Goal: Contribute content: Add original content to the website for others to see

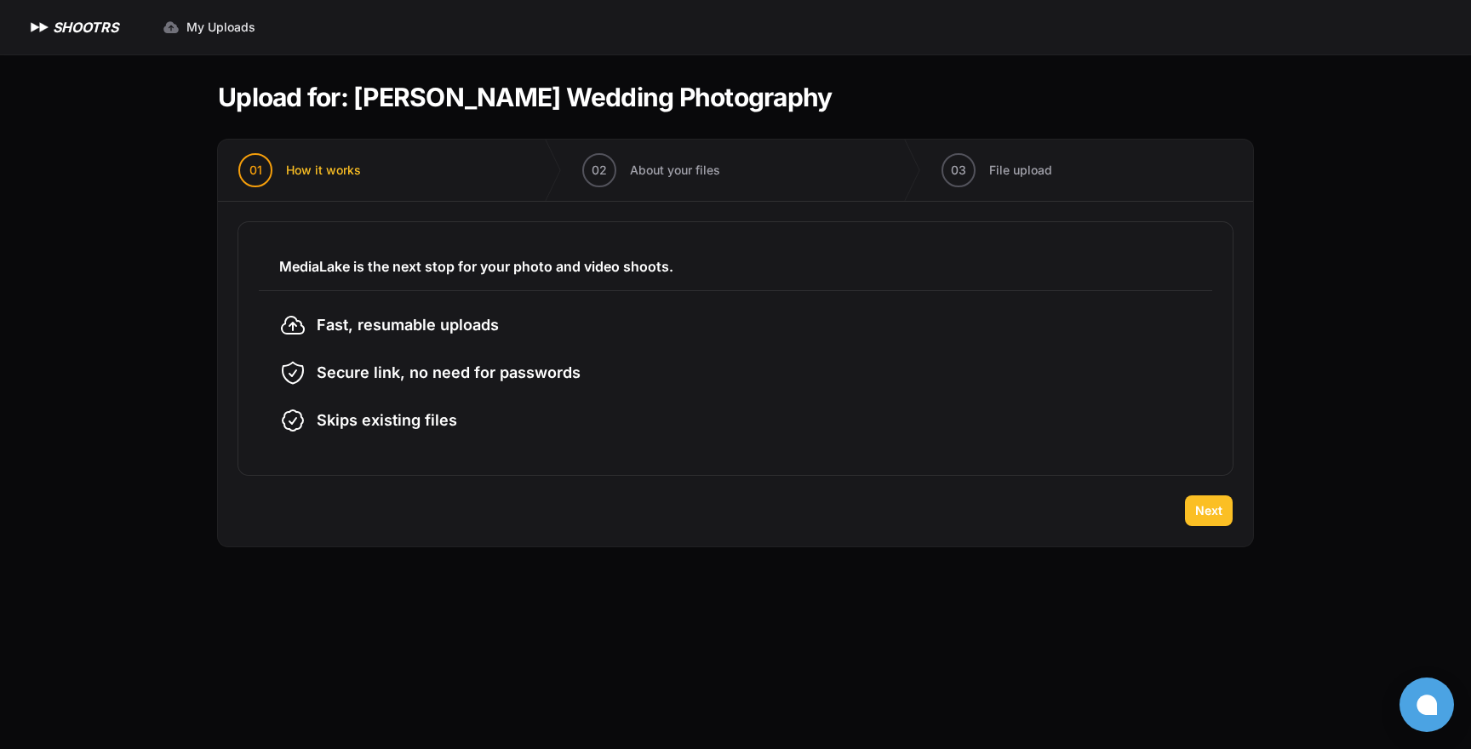
click at [1199, 522] on button "Next" at bounding box center [1209, 511] width 48 height 31
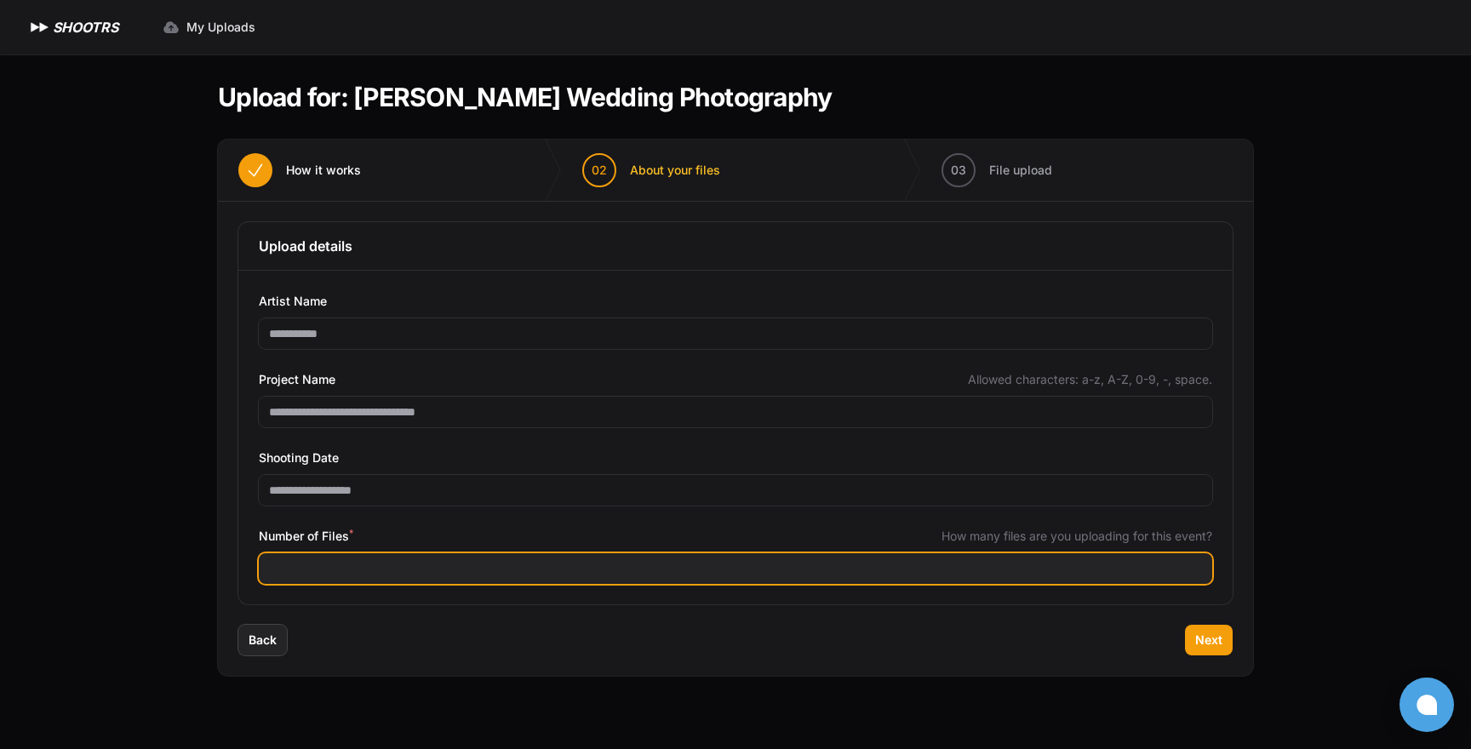
click at [427, 571] on input "Number of Files *" at bounding box center [736, 568] width 954 height 31
type input "****"
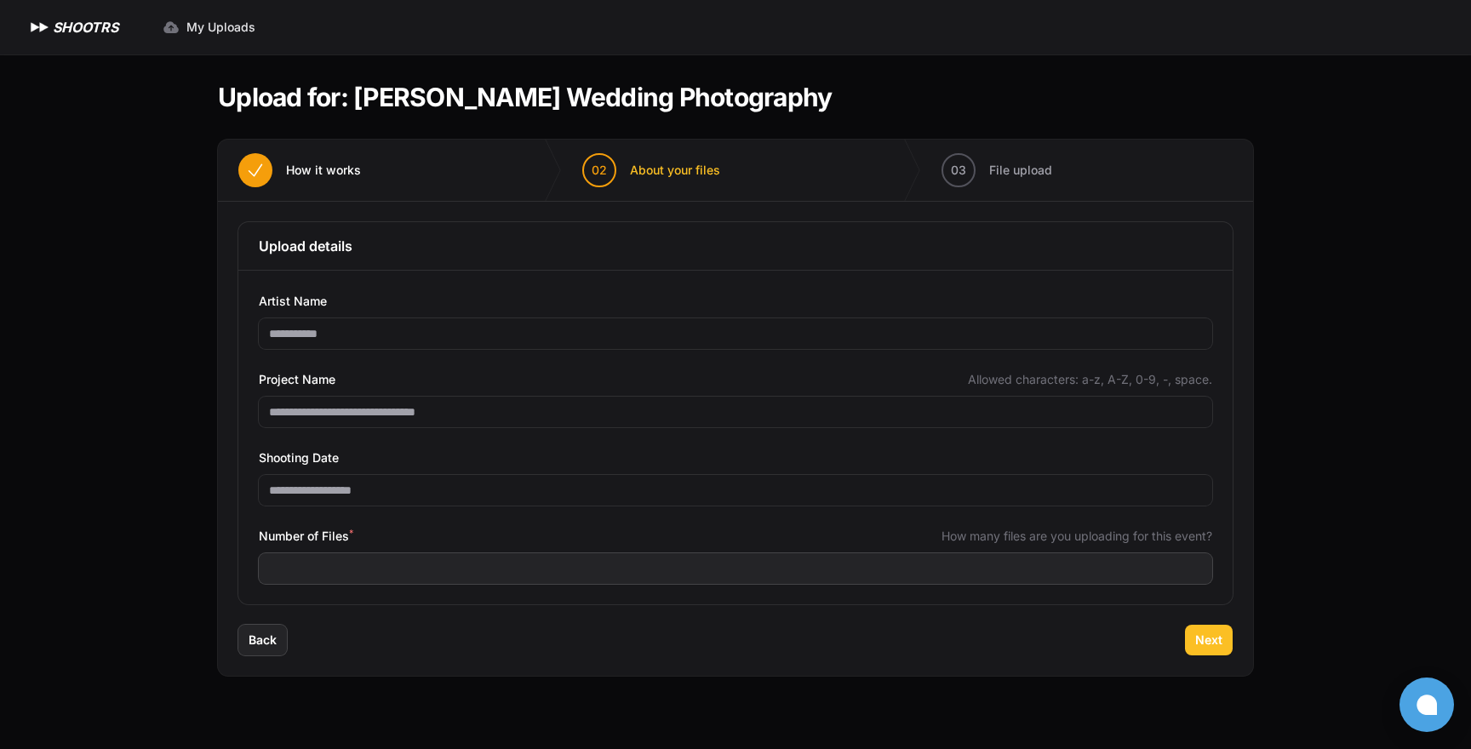
click at [1218, 638] on span "Next" at bounding box center [1209, 640] width 27 height 17
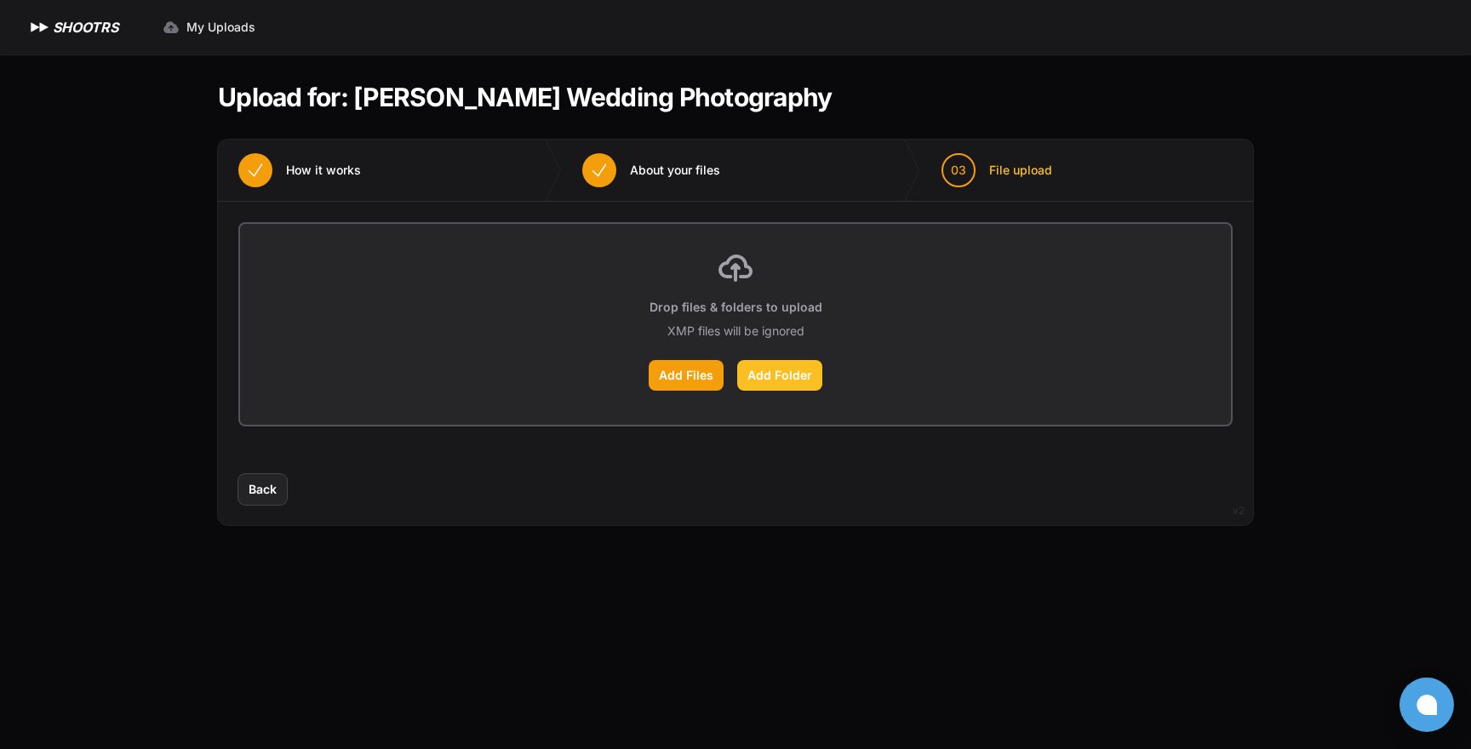
click at [766, 375] on label "Add Folder" at bounding box center [779, 375] width 85 height 31
click at [0, 0] on input "Add Folder" at bounding box center [0, 0] width 0 height 0
